Goal: Transaction & Acquisition: Purchase product/service

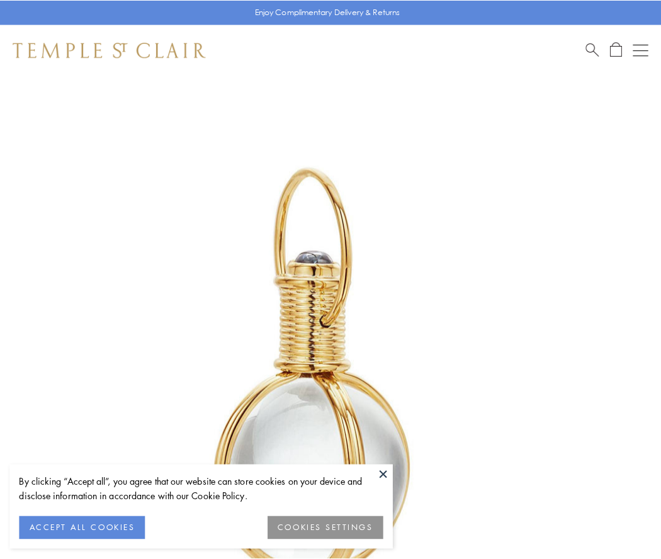
scroll to position [328, 0]
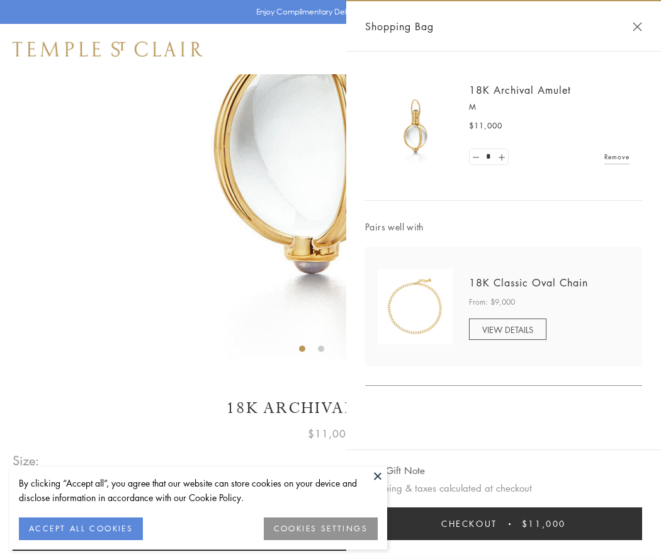
click at [503, 523] on button "Checkout $11,000" at bounding box center [503, 523] width 277 height 33
